Goal: Task Accomplishment & Management: Use online tool/utility

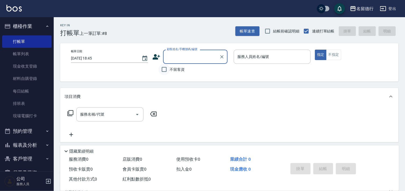
drag, startPoint x: 159, startPoint y: 71, endPoint x: 166, endPoint y: 71, distance: 7.0
click at [166, 71] on input "不留客資" at bounding box center [164, 69] width 11 height 11
checkbox input "true"
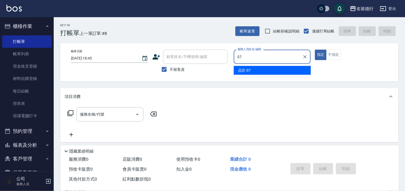
click at [249, 69] on span "品言 -07" at bounding box center [244, 71] width 13 height 6
type input "品言-07"
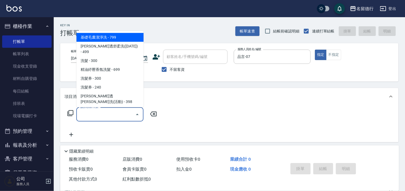
click at [106, 116] on input "服務名稱/代號" at bounding box center [106, 114] width 54 height 9
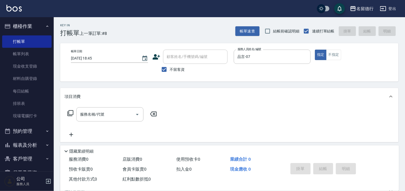
click at [73, 113] on icon at bounding box center [70, 113] width 6 height 6
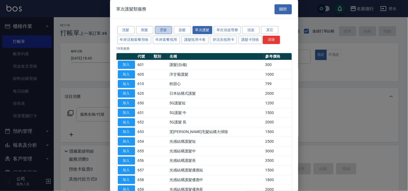
click at [159, 29] on button "燙髮" at bounding box center [163, 30] width 17 height 8
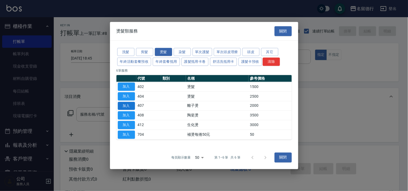
click at [130, 109] on button "加入" at bounding box center [126, 106] width 17 height 8
type input "離子燙(407)"
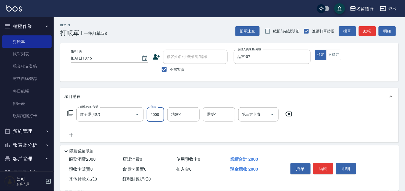
click at [156, 116] on input "2000" at bounding box center [155, 114] width 17 height 15
type input "3000"
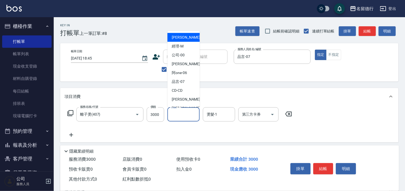
click at [178, 115] on input "洗髮-1" at bounding box center [183, 114] width 27 height 9
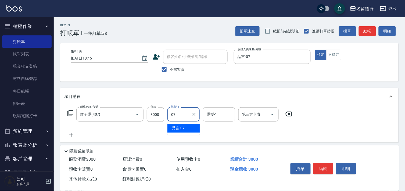
click at [179, 128] on span "品言 -07" at bounding box center [178, 128] width 13 height 6
type input "品言-07"
click at [210, 111] on input "燙髮-1" at bounding box center [218, 114] width 27 height 9
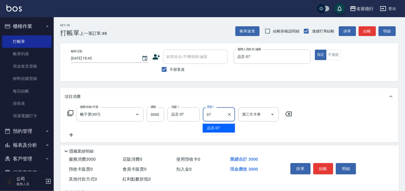
click at [212, 127] on span "品言 -07" at bounding box center [213, 128] width 13 height 6
type input "品言-07"
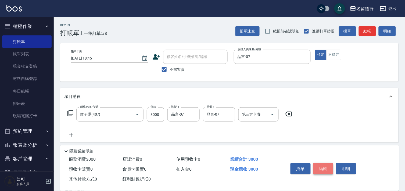
click at [322, 168] on button "結帳" at bounding box center [323, 168] width 20 height 11
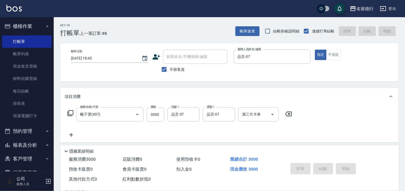
type input "[DATE] 19:18"
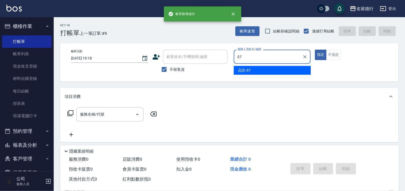
click at [250, 73] on span "品言 -07" at bounding box center [244, 71] width 13 height 6
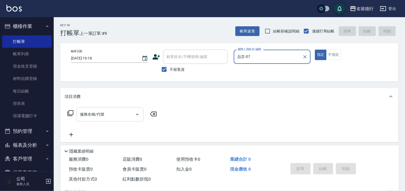
type input "品言-07"
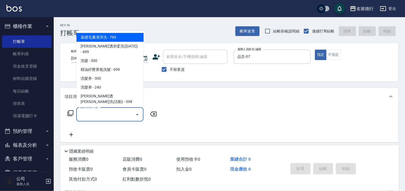
click at [93, 114] on input "服務名稱/代號" at bounding box center [106, 114] width 54 height 9
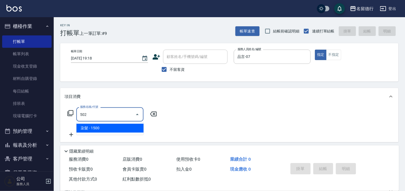
drag, startPoint x: 100, startPoint y: 127, endPoint x: 160, endPoint y: 123, distance: 59.8
click at [101, 127] on span "染髮 - 1500" at bounding box center [109, 128] width 67 height 9
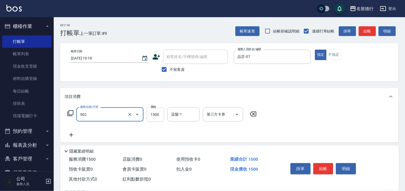
type input "染髮(502)"
click at [151, 113] on input "1500" at bounding box center [155, 114] width 17 height 15
type input "2000"
click at [187, 116] on input "染髮-1" at bounding box center [183, 114] width 27 height 9
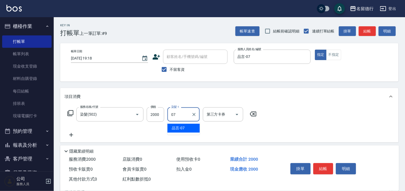
click at [181, 131] on div "品言 -07" at bounding box center [183, 128] width 32 height 9
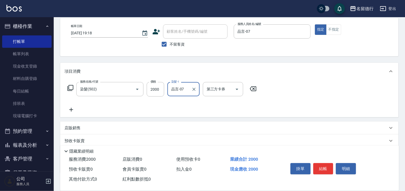
scroll to position [58, 0]
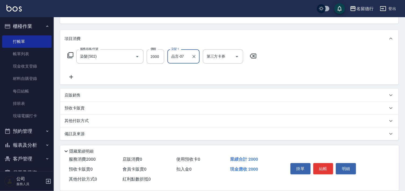
type input "品言-07"
click at [81, 122] on p "其他付款方式" at bounding box center [77, 121] width 27 height 6
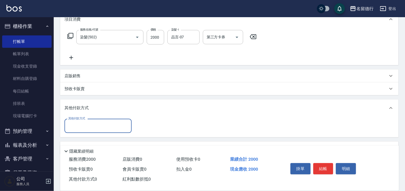
scroll to position [88, 0]
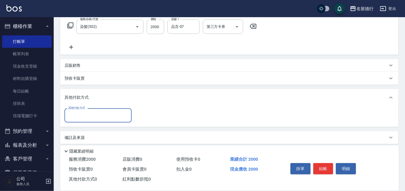
click at [81, 114] on input "其他付款方式" at bounding box center [98, 115] width 62 height 9
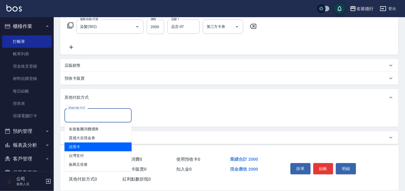
click at [85, 145] on span "信用卡" at bounding box center [97, 147] width 67 height 9
type input "信用卡"
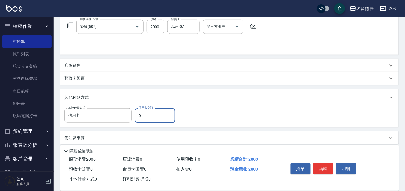
click at [136, 117] on input "0" at bounding box center [155, 116] width 40 height 15
type input "2000"
click at [329, 167] on button "結帳" at bounding box center [323, 168] width 20 height 11
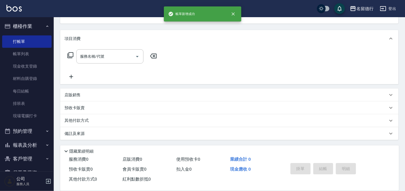
scroll to position [0, 0]
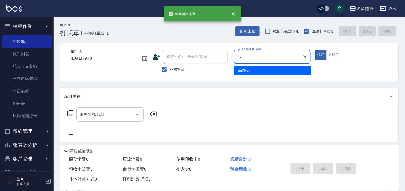
click at [240, 71] on span "品言 -07" at bounding box center [244, 71] width 13 height 6
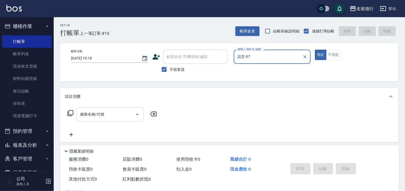
type input "品言-07"
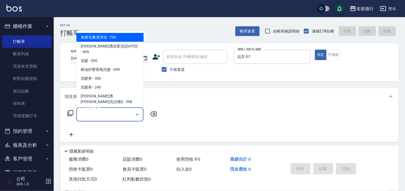
click at [88, 114] on input "服務名稱/代號" at bounding box center [106, 114] width 54 height 9
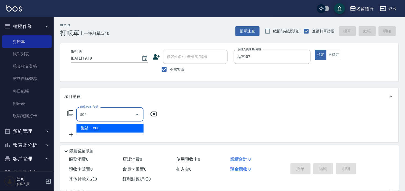
click at [112, 127] on span "染髮 - 1500" at bounding box center [109, 128] width 67 height 9
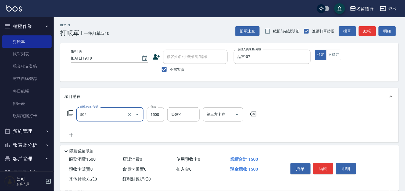
type input "染髮(502)"
click at [157, 112] on input "1500" at bounding box center [155, 114] width 17 height 15
type input "2800"
click at [189, 112] on input "染髮-1" at bounding box center [183, 114] width 27 height 9
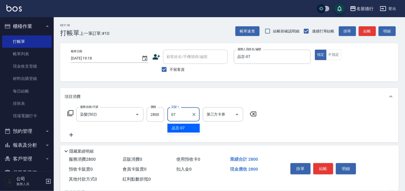
click at [188, 127] on div "品言 -07" at bounding box center [183, 128] width 32 height 9
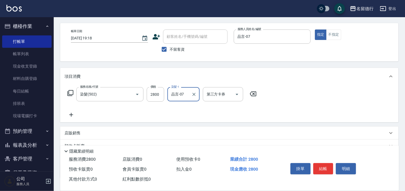
scroll to position [58, 0]
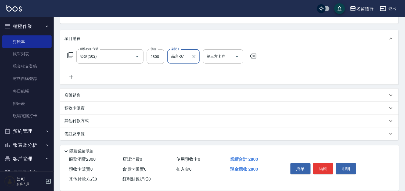
type input "品言-07"
click at [78, 118] on p "其他付款方式" at bounding box center [77, 121] width 27 height 6
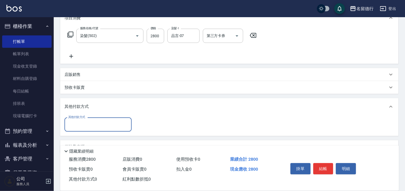
scroll to position [88, 0]
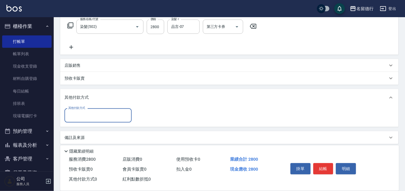
click at [78, 117] on input "其他付款方式" at bounding box center [98, 115] width 62 height 9
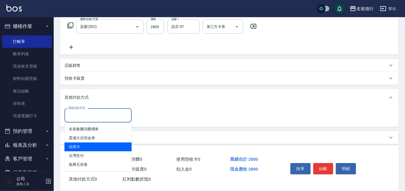
click at [94, 147] on span "信用卡" at bounding box center [97, 147] width 67 height 9
type input "信用卡"
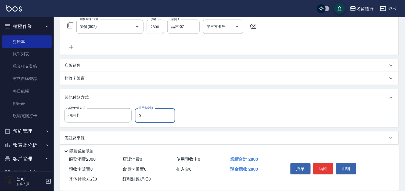
click at [135, 114] on input "0" at bounding box center [155, 116] width 40 height 15
type input "2800"
click at [305, 131] on div "項目消費 服務名稱/代號 染髮(502) 服務名稱/代號 價格 2800 價格 染髮-1 品言-07 染髮-1 第三方卡券 第三方卡券 店販銷售 服務人員姓名…" at bounding box center [229, 72] width 338 height 144
click at [326, 168] on button "結帳" at bounding box center [323, 168] width 20 height 11
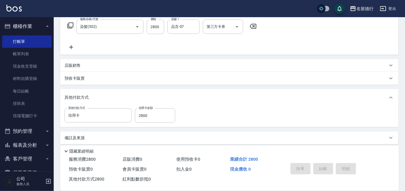
type input "[DATE] 19:19"
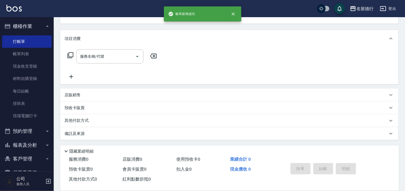
scroll to position [0, 0]
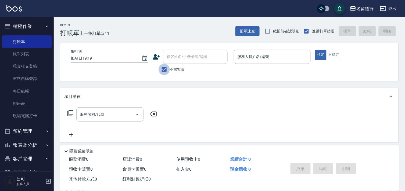
click at [167, 71] on input "不留客資" at bounding box center [164, 69] width 11 height 11
checkbox input "false"
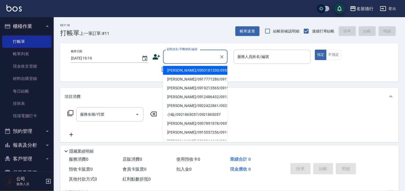
click at [168, 56] on input "顧客姓名/手機號碼/編號" at bounding box center [192, 56] width 52 height 9
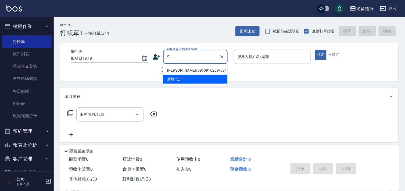
click at [182, 75] on li "[PERSON_NAME]/0910916259/0910916259" at bounding box center [195, 70] width 64 height 9
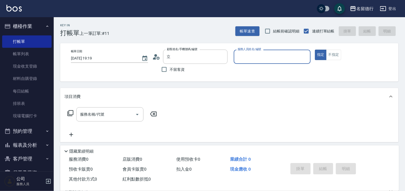
type input "[PERSON_NAME]/0910916259/0910916259"
type input "品言-07"
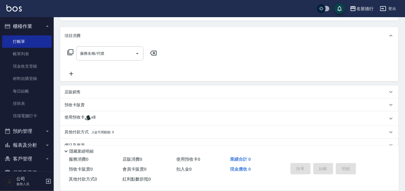
scroll to position [72, 0]
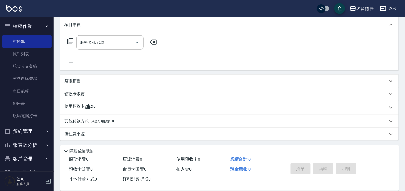
click at [81, 105] on p "使用預收卡" at bounding box center [74, 108] width 20 height 8
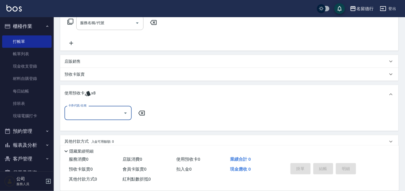
scroll to position [102, 0]
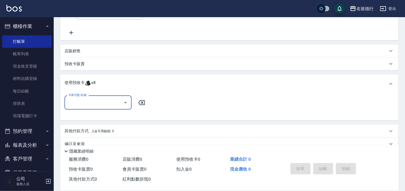
click at [84, 103] on input "卡券代號/名稱" at bounding box center [94, 102] width 54 height 9
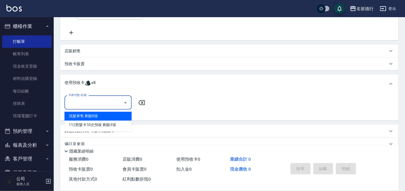
click at [107, 116] on div "洗髮券售 剩餘5張" at bounding box center [97, 116] width 67 height 9
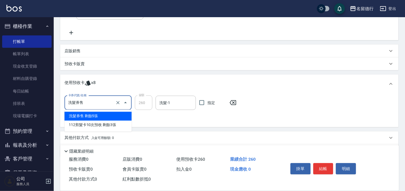
click at [83, 104] on input "洗髮券售" at bounding box center [90, 102] width 47 height 9
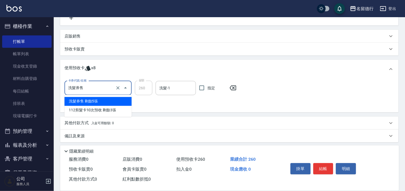
scroll to position [119, 0]
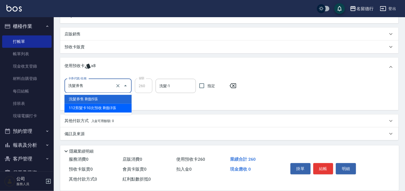
click at [91, 108] on div "112剪髮卡10次預收 剩餘3張" at bounding box center [97, 108] width 67 height 9
type input "112剪髮卡10次預收"
type input "510"
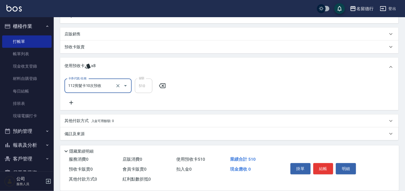
click at [70, 102] on icon at bounding box center [70, 103] width 13 height 6
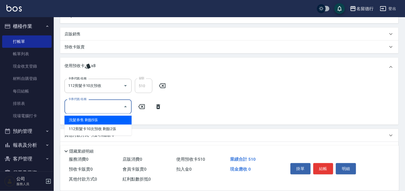
click at [79, 106] on input "卡券代號/名稱" at bounding box center [94, 106] width 54 height 9
click at [89, 122] on div "洗髮券售 剩餘5張" at bounding box center [97, 120] width 67 height 9
type input "洗髮券售"
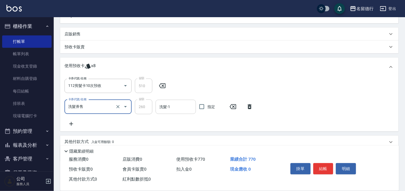
click at [180, 108] on input "洗髮-1" at bounding box center [175, 106] width 35 height 9
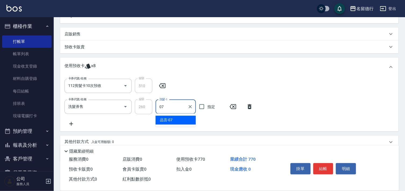
click at [182, 121] on div "品言 -07" at bounding box center [176, 120] width 40 height 9
type input "品言-07"
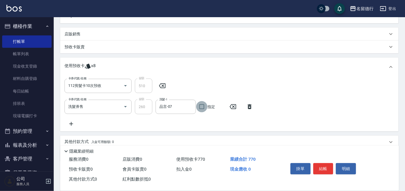
click at [203, 111] on input "指定" at bounding box center [201, 106] width 11 height 11
checkbox input "true"
click at [324, 167] on button "結帳" at bounding box center [323, 168] width 20 height 11
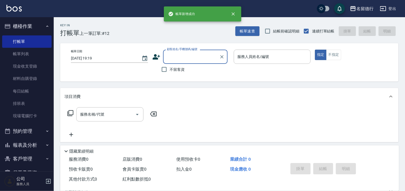
scroll to position [0, 0]
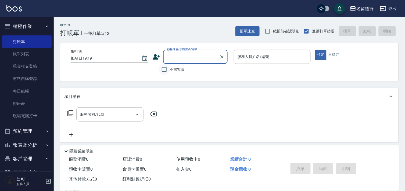
click at [165, 71] on input "不留客資" at bounding box center [164, 69] width 11 height 11
checkbox input "true"
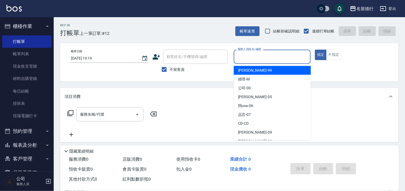
click at [242, 55] on input "服務人員姓名/編號" at bounding box center [272, 56] width 72 height 9
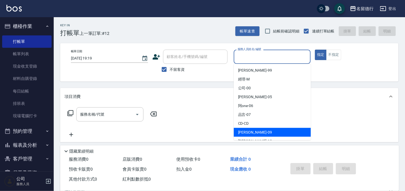
click at [245, 130] on span "[PERSON_NAME] -09" at bounding box center [255, 133] width 34 height 6
type input "[PERSON_NAME]-09"
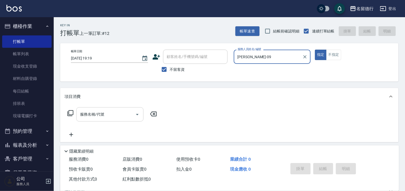
click at [113, 116] on input "服務名稱/代號" at bounding box center [106, 114] width 54 height 9
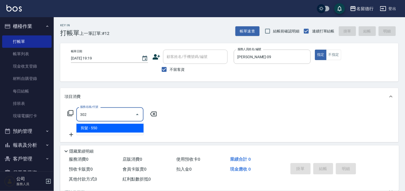
click at [117, 129] on span "剪髮 - 550" at bounding box center [109, 128] width 67 height 9
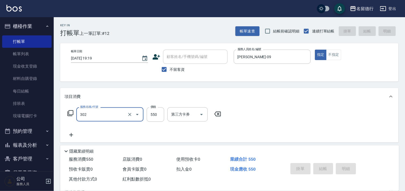
type input "302"
type input "[DATE] 19:43"
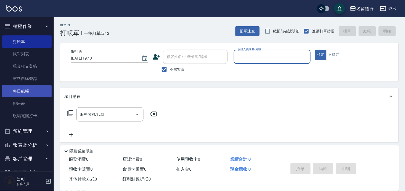
click at [11, 86] on link "每日結帳" at bounding box center [26, 91] width 49 height 12
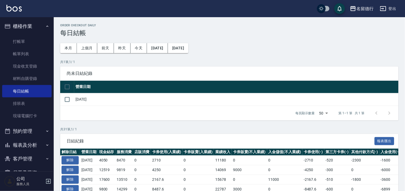
click at [67, 88] on input "checkbox" at bounding box center [67, 86] width 11 height 11
checkbox input "true"
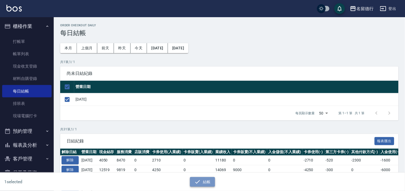
click at [203, 179] on button "結帳" at bounding box center [202, 182] width 25 height 10
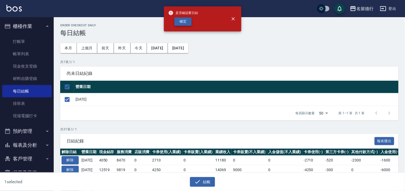
click at [184, 20] on button "確定" at bounding box center [182, 21] width 17 height 8
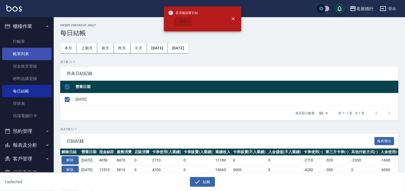
checkbox input "false"
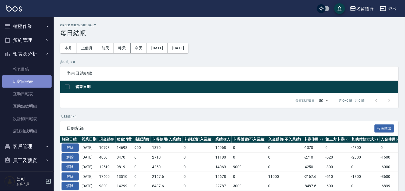
click at [29, 86] on link "店家日報表" at bounding box center [26, 81] width 49 height 12
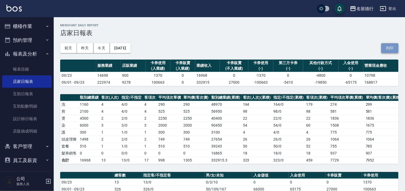
click at [394, 48] on button "列印" at bounding box center [389, 48] width 17 height 10
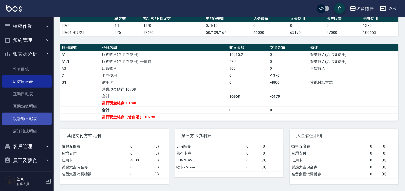
click at [30, 121] on link "設計師日報表" at bounding box center [26, 119] width 49 height 12
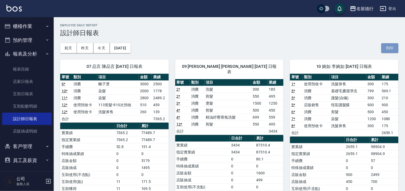
drag, startPoint x: 390, startPoint y: 49, endPoint x: 318, endPoint y: 101, distance: 88.7
click at [390, 49] on button "列印" at bounding box center [389, 48] width 17 height 10
